Goal: Task Accomplishment & Management: Use online tool/utility

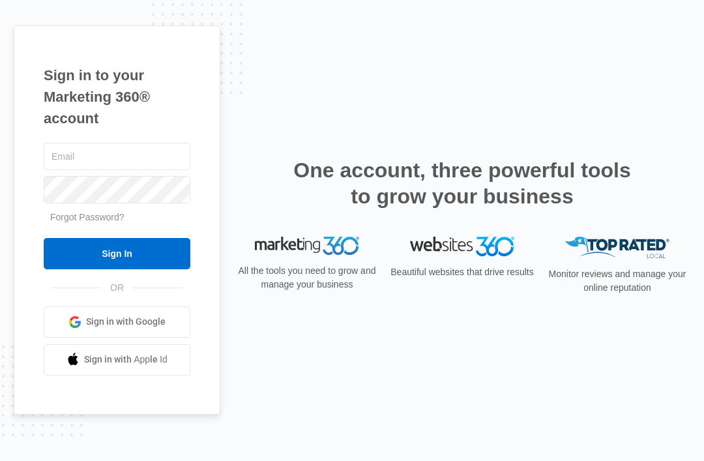
click at [159, 170] on input "text" at bounding box center [117, 156] width 147 height 27
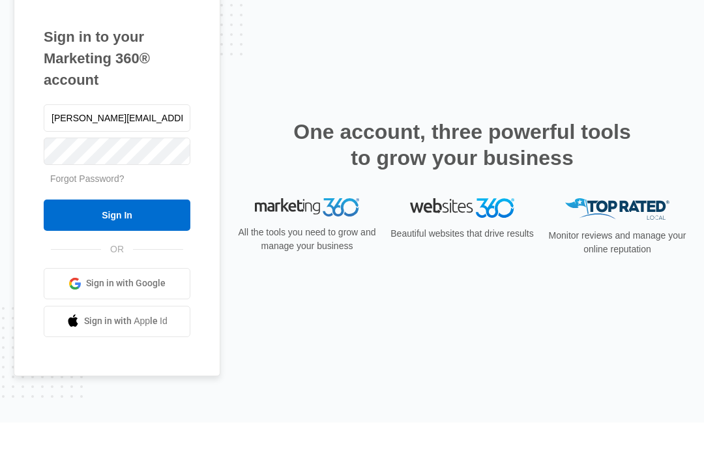
type input "[PERSON_NAME][EMAIL_ADDRESS][DOMAIN_NAME]"
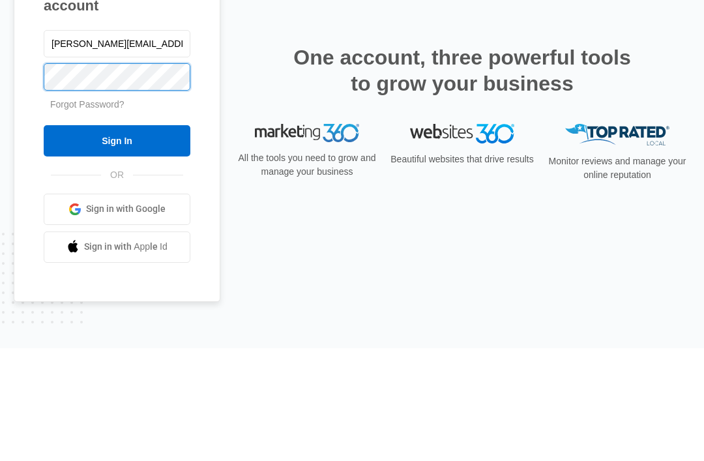
click at [117, 238] on input "Sign In" at bounding box center [117, 253] width 147 height 31
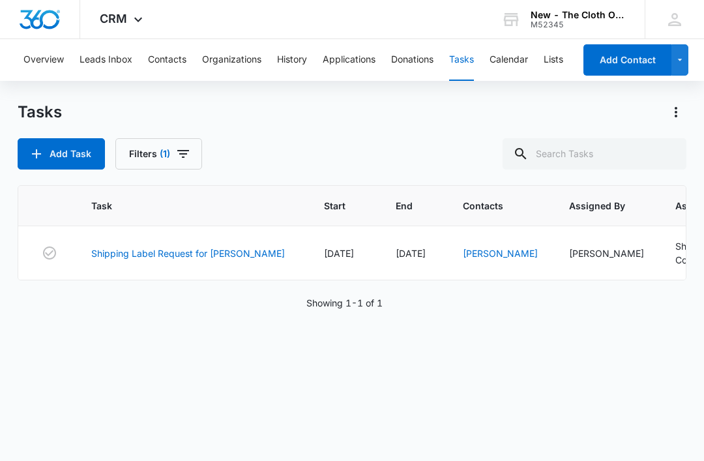
click at [222, 249] on link "Shipping Label Request for J. Bronman" at bounding box center [188, 253] width 194 height 14
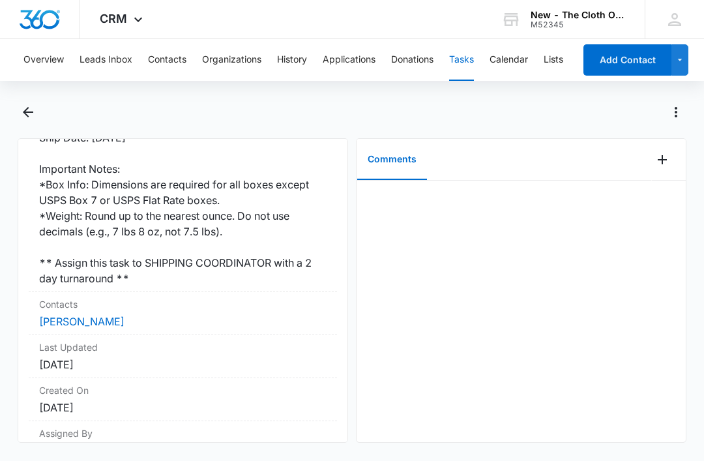
scroll to position [406, 0]
click at [119, 315] on link "Jordanna Bronman" at bounding box center [81, 321] width 85 height 13
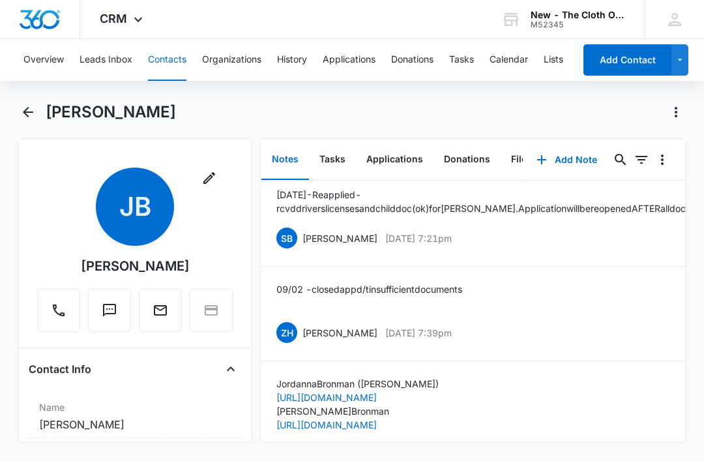
scroll to position [8, 0]
click at [328, 171] on button "Tasks" at bounding box center [332, 159] width 47 height 40
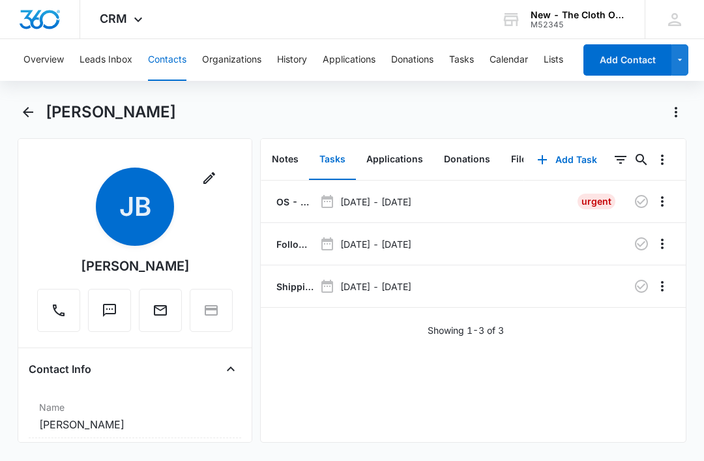
click at [289, 198] on p "OS - Shipped package for Jordanna Bronman (zone #2)" at bounding box center [294, 202] width 40 height 14
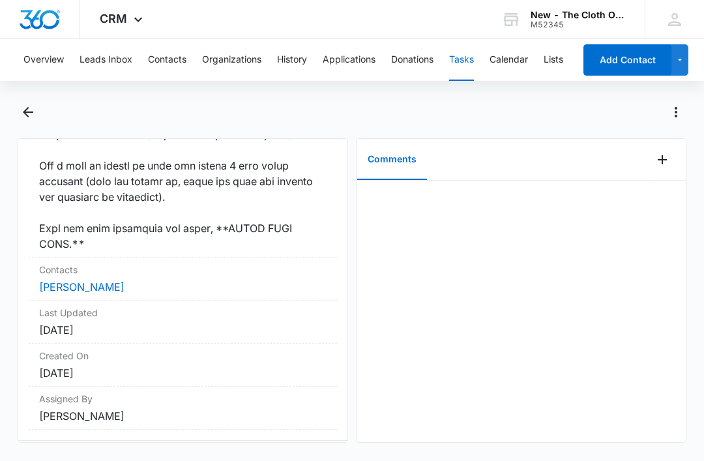
scroll to position [1300, 0]
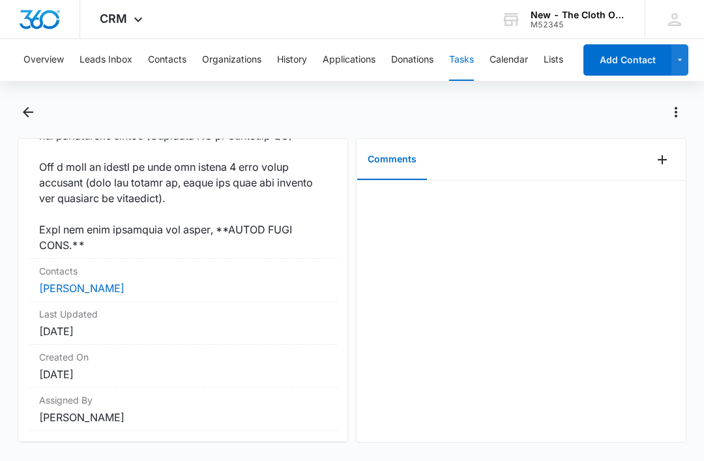
click at [121, 295] on link "Jordanna Bronman" at bounding box center [81, 288] width 85 height 13
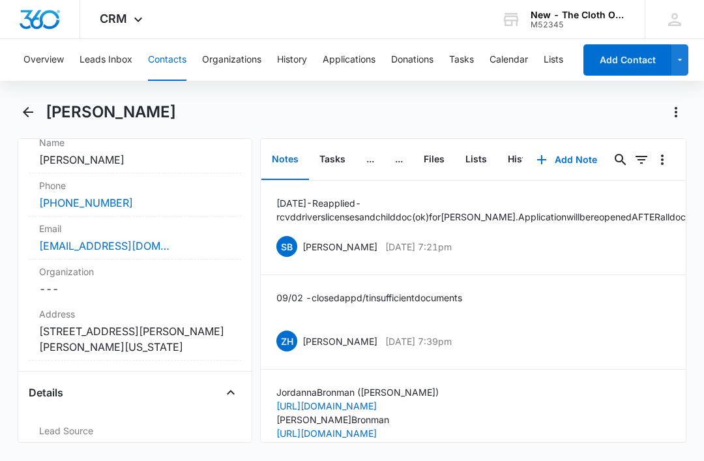
scroll to position [269, 0]
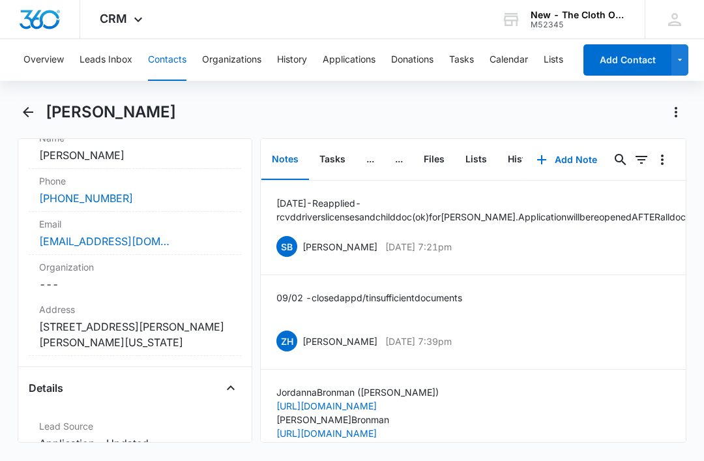
click at [184, 242] on div "jordannawagner57@aol.com" at bounding box center [135, 241] width 192 height 16
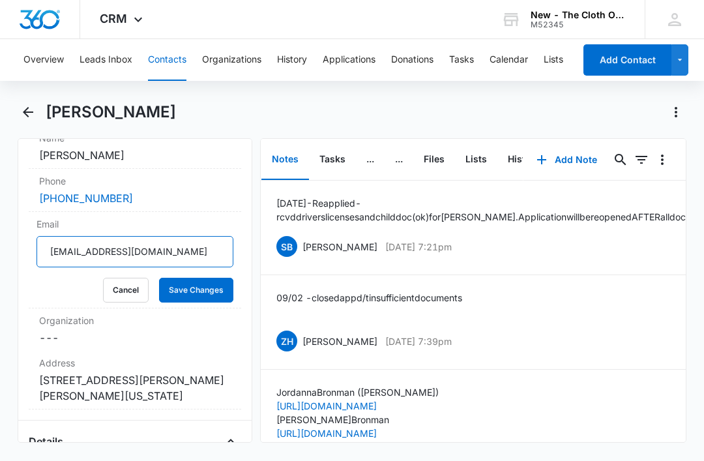
click at [191, 250] on input "jordannawagner57@aol.com" at bounding box center [134, 251] width 197 height 31
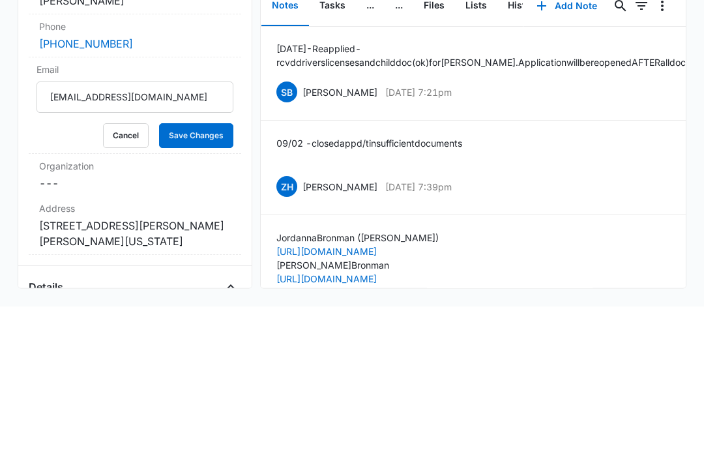
scroll to position [39, 0]
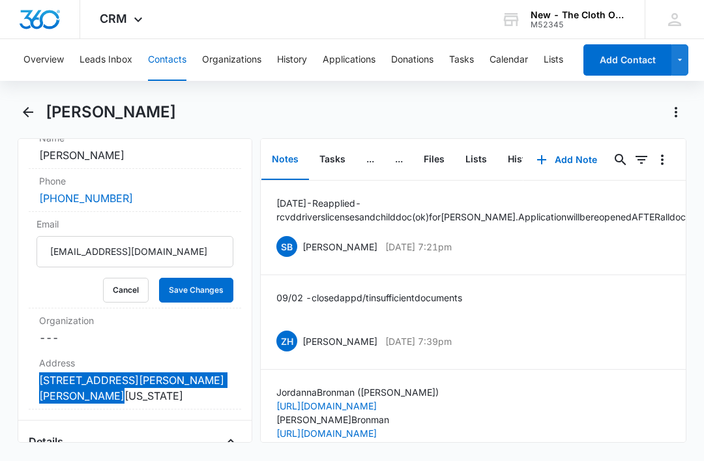
click at [124, 278] on button "Cancel" at bounding box center [126, 290] width 46 height 25
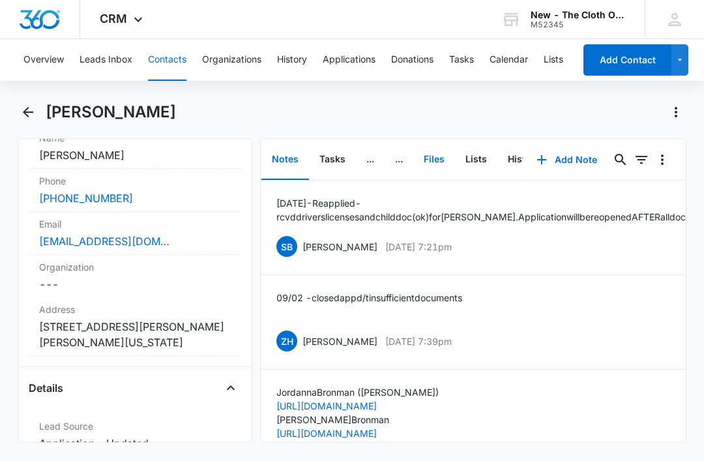
click at [431, 139] on button "Files" at bounding box center [434, 159] width 42 height 40
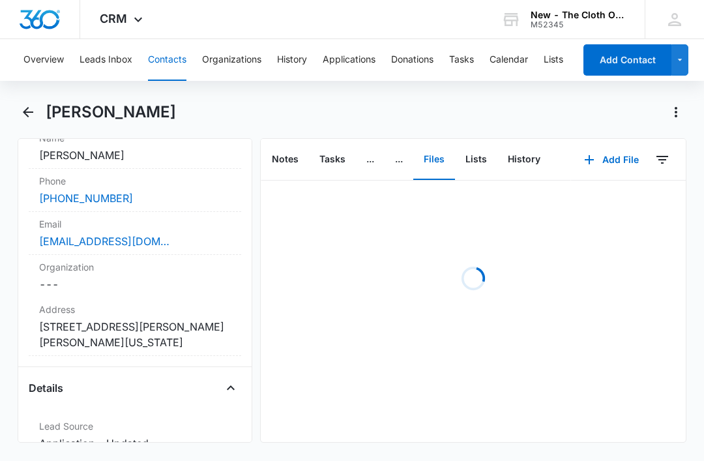
click at [607, 144] on button "Add File" at bounding box center [611, 159] width 81 height 31
click at [595, 197] on div "Upload Files" at bounding box center [594, 201] width 52 height 9
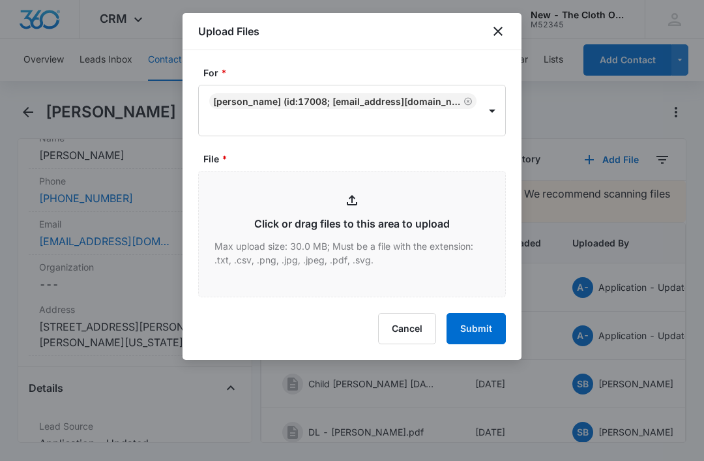
click at [351, 237] on input "File *" at bounding box center [352, 233] width 306 height 125
type input "C:\fakepath\2025-10-06---Jordanna-Bronman---9434636106194310835633.pdf"
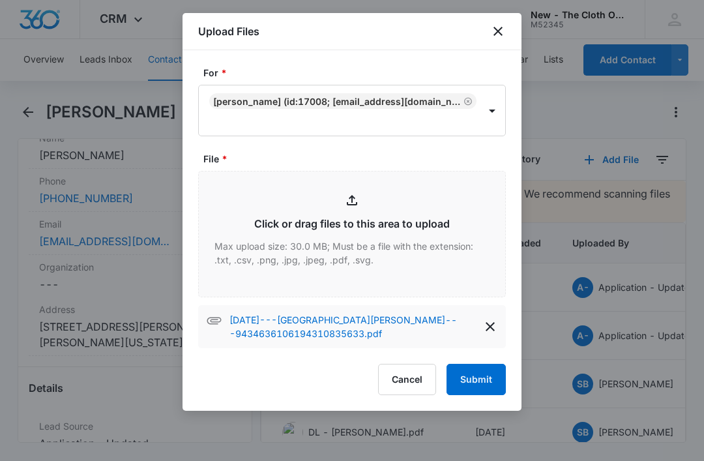
click at [471, 383] on button "Submit" at bounding box center [475, 379] width 59 height 31
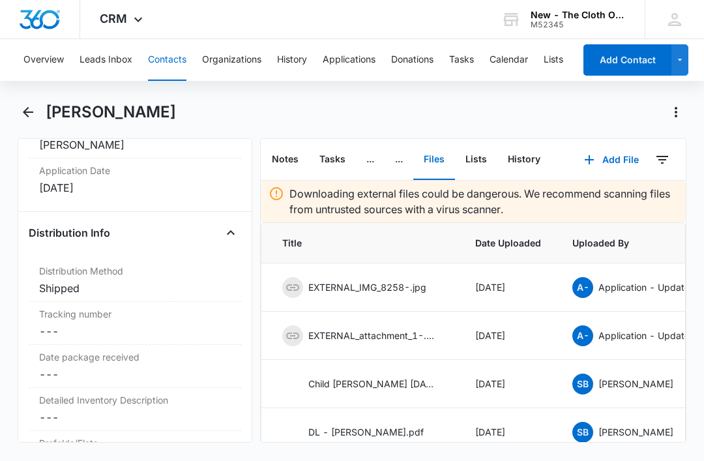
scroll to position [3109, 0]
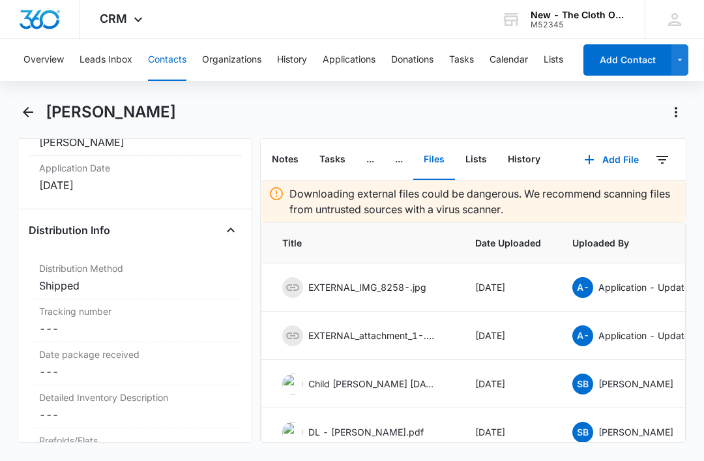
click at [105, 321] on dd "Cancel Save Changes ---" at bounding box center [135, 329] width 192 height 16
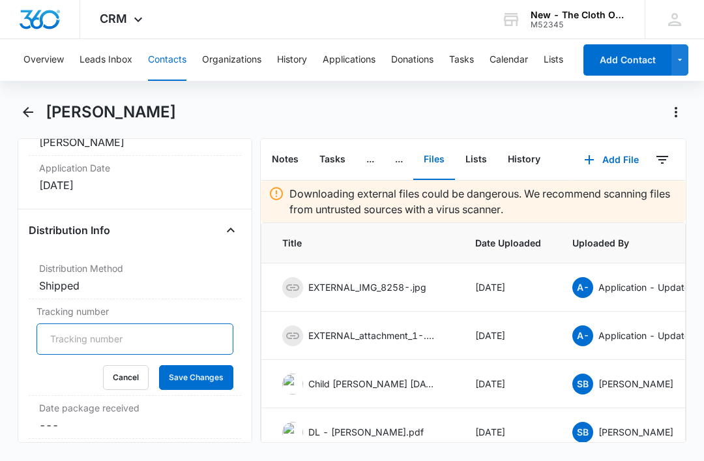
click at [138, 323] on input "Tracking number" at bounding box center [134, 338] width 197 height 31
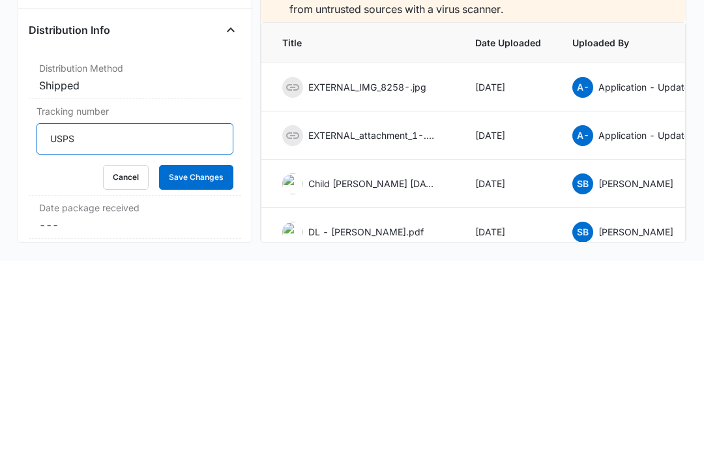
click at [149, 323] on input "USPS" at bounding box center [134, 338] width 197 height 31
paste input "9434636106194310835633"
type input "USPS 9434636106194310835633"
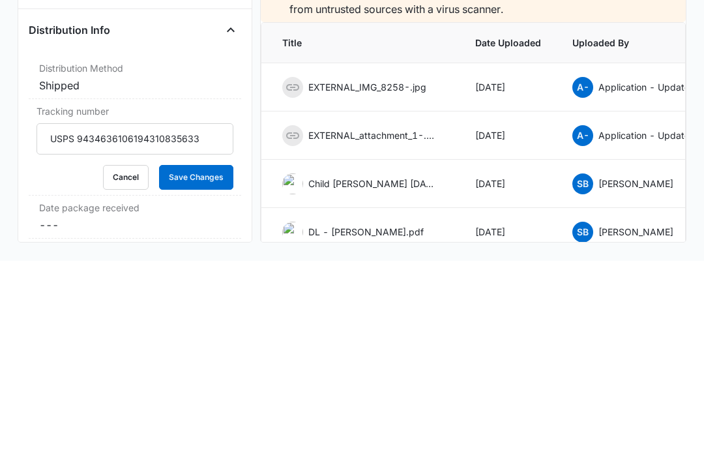
click at [196, 365] on button "Save Changes" at bounding box center [196, 377] width 74 height 25
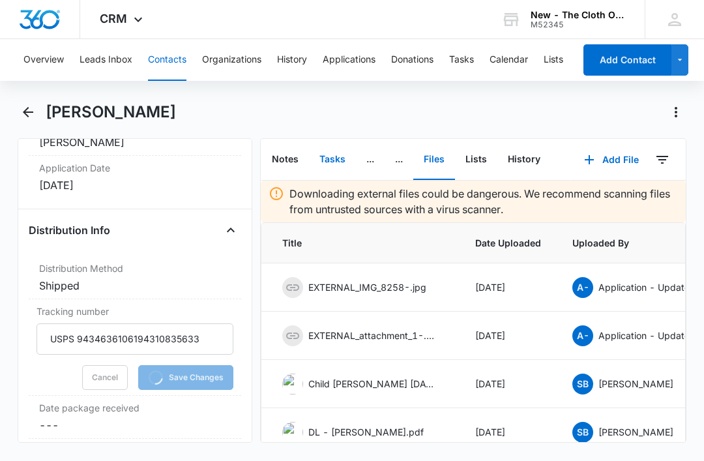
click at [337, 139] on button "Tasks" at bounding box center [332, 159] width 47 height 40
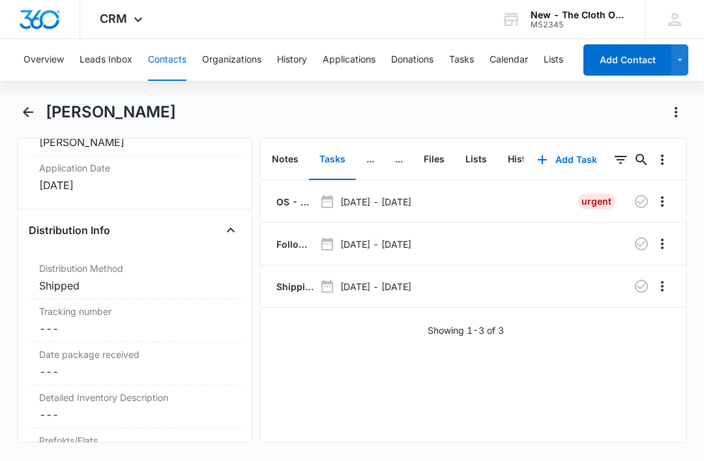
click at [285, 280] on p "Shipping Label Request for J. Bronman" at bounding box center [294, 287] width 40 height 14
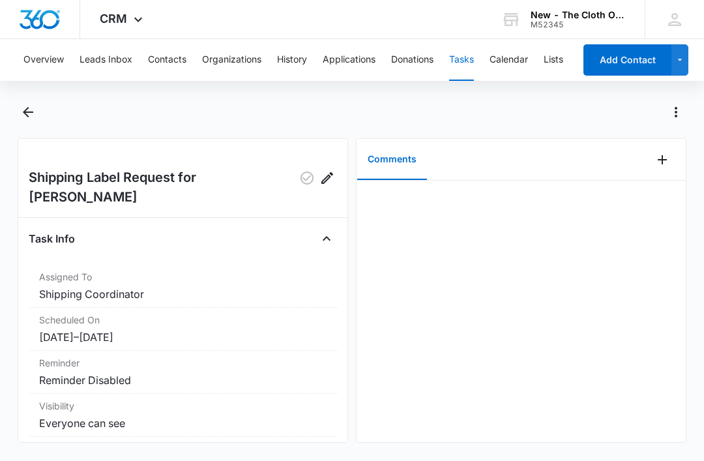
click at [663, 165] on icon "Add Comment" at bounding box center [662, 160] width 16 height 16
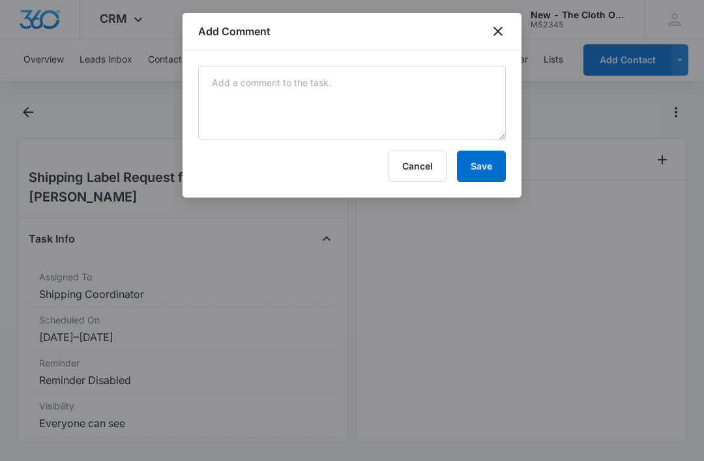
click at [294, 150] on form "Cancel Save" at bounding box center [352, 124] width 308 height 116
click at [286, 147] on form "Cancel Save" at bounding box center [352, 124] width 308 height 116
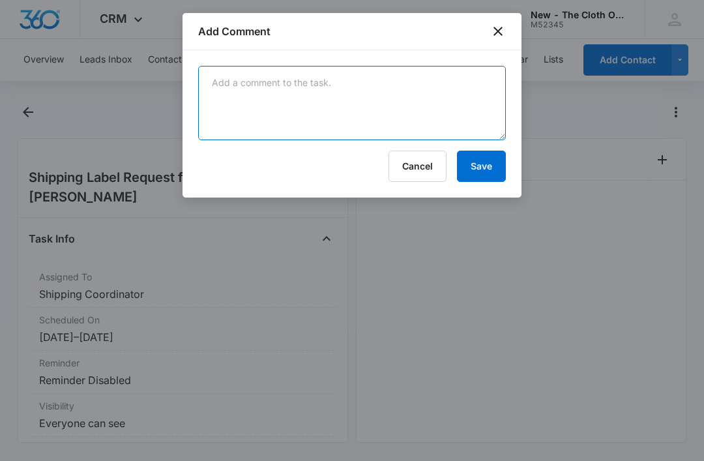
click at [278, 137] on textarea at bounding box center [352, 103] width 308 height 74
click at [267, 100] on textarea at bounding box center [352, 103] width 308 height 74
paste textarea "9434636106194310835633"
type textarea "9434636106194310835633"
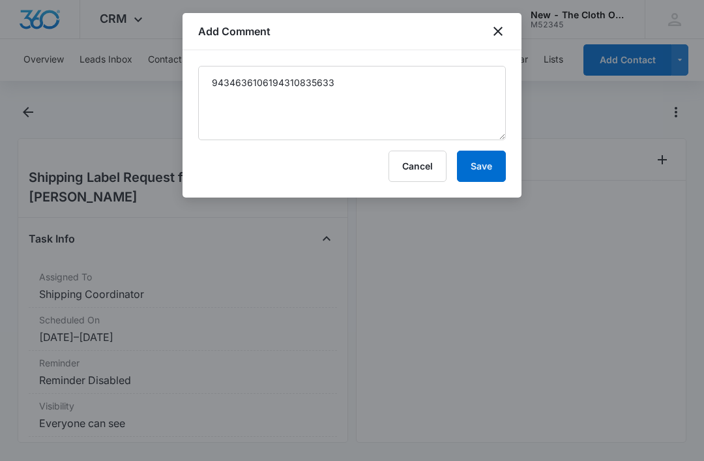
click at [484, 156] on button "Save" at bounding box center [481, 166] width 49 height 31
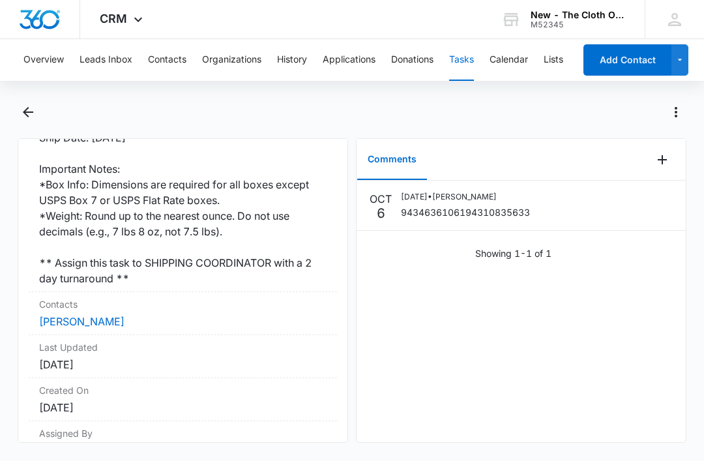
scroll to position [406, 0]
click at [106, 315] on link "Jordanna Bronman" at bounding box center [81, 321] width 85 height 13
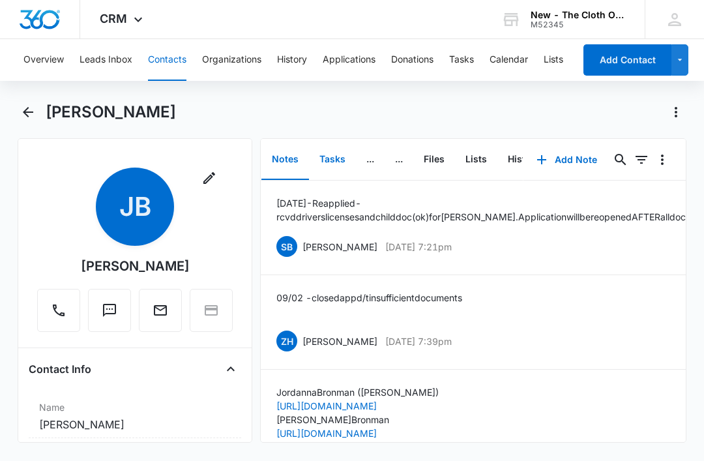
click at [328, 157] on button "Tasks" at bounding box center [332, 159] width 47 height 40
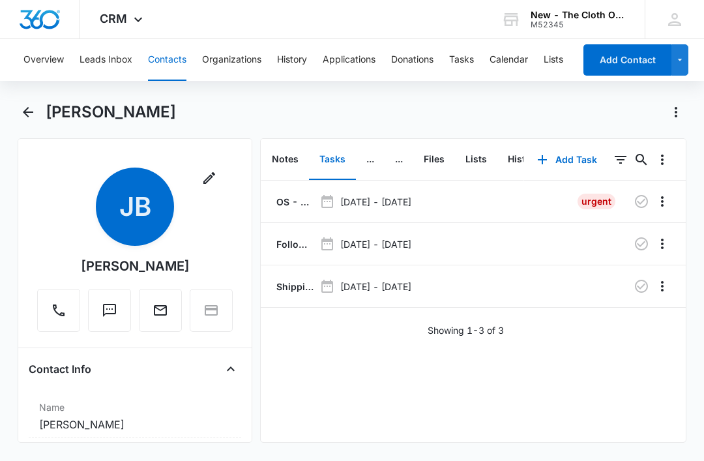
click at [640, 289] on icon "button" at bounding box center [641, 286] width 13 height 13
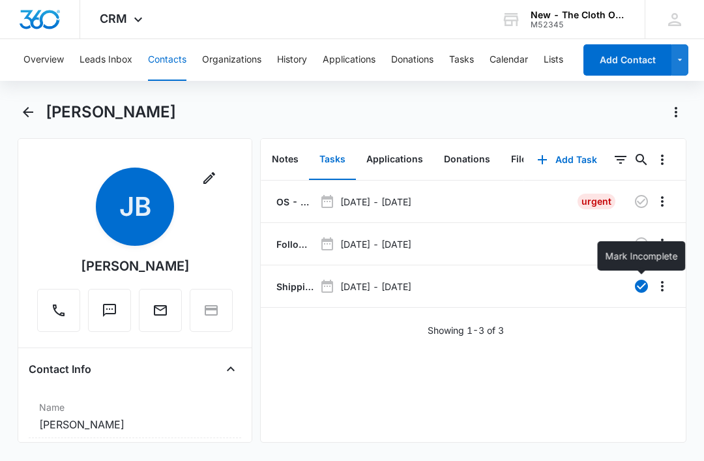
click at [471, 52] on button "Tasks" at bounding box center [461, 60] width 25 height 42
